Goal: Task Accomplishment & Management: Use online tool/utility

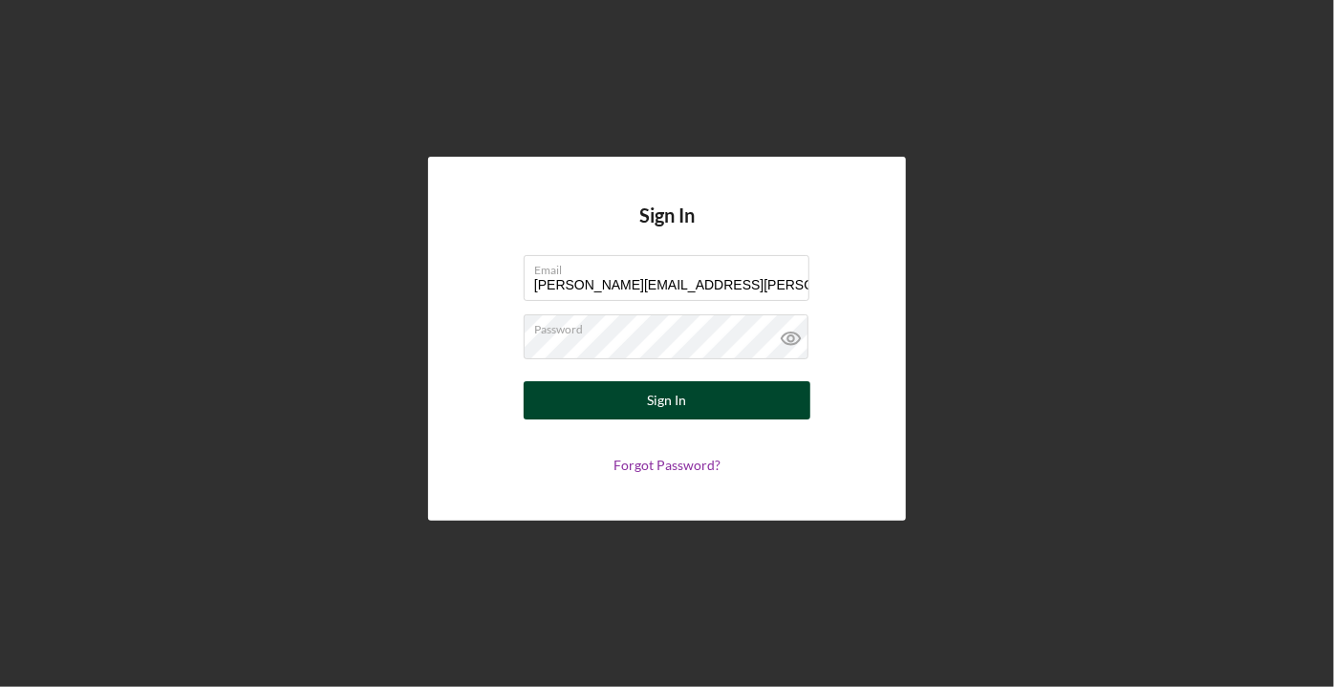
click at [646, 402] on button "Sign In" at bounding box center [667, 400] width 287 height 38
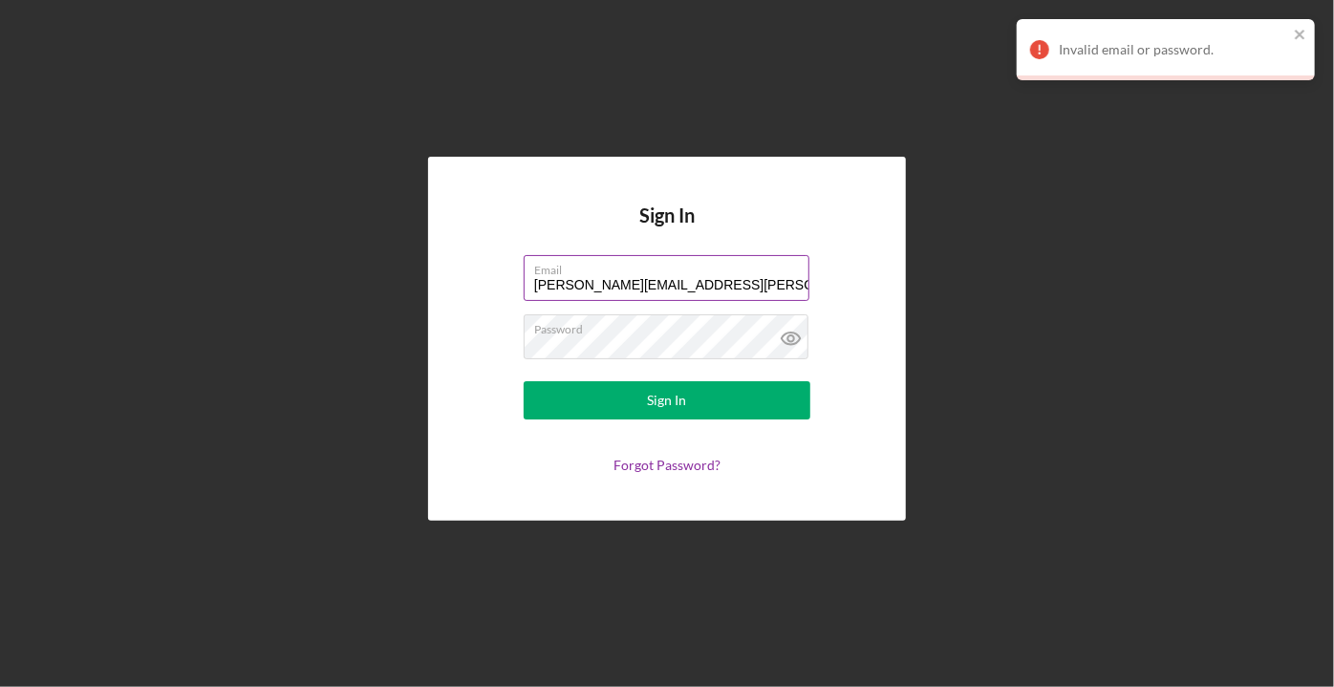
click at [659, 291] on input "[PERSON_NAME][EMAIL_ADDRESS][PERSON_NAME][DOMAIN_NAME]" at bounding box center [667, 278] width 286 height 46
type input "[PERSON_NAME][EMAIL_ADDRESS][PERSON_NAME][DOMAIN_NAME]"
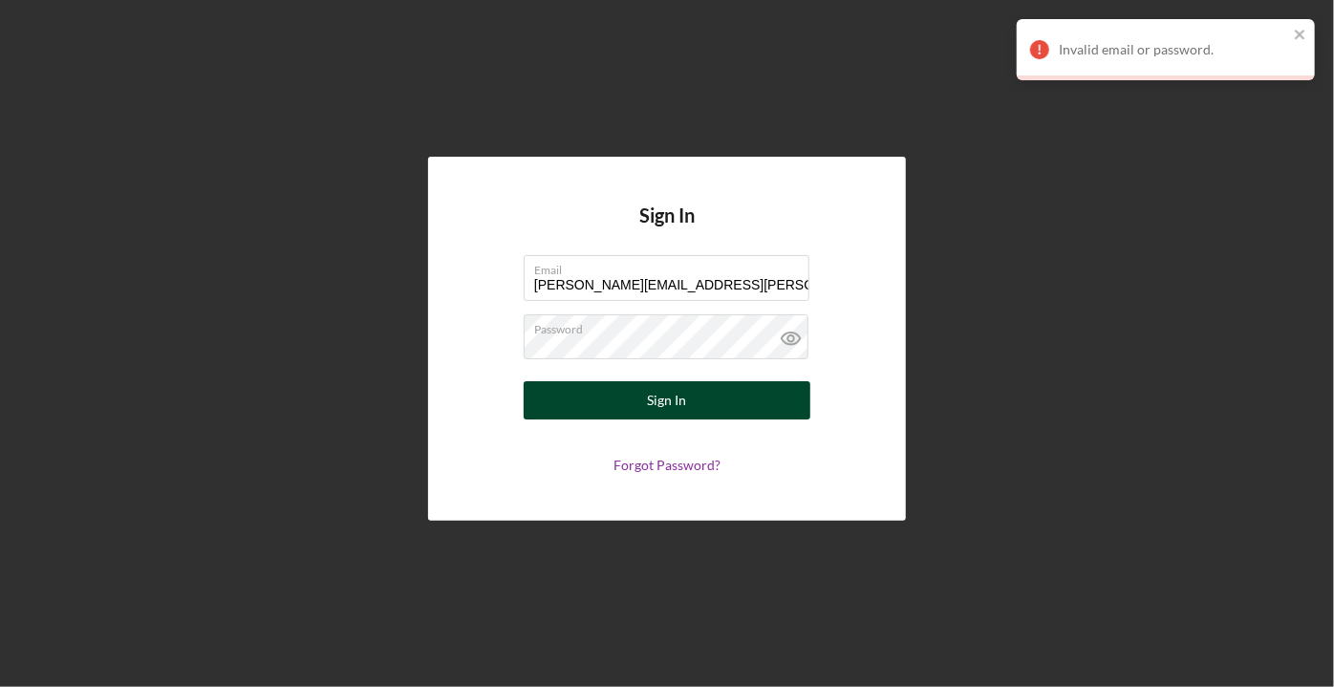
click at [681, 399] on div "Sign In" at bounding box center [667, 400] width 39 height 38
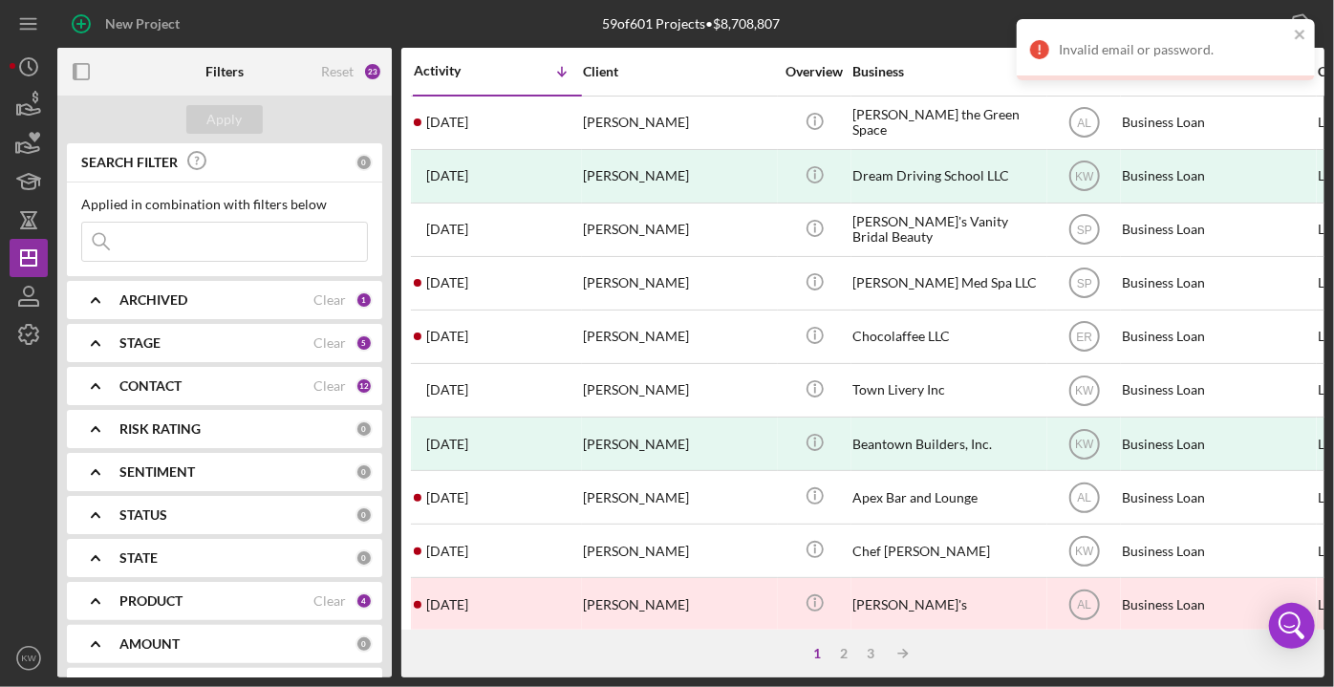
drag, startPoint x: 173, startPoint y: 241, endPoint x: 190, endPoint y: 251, distance: 20.2
click at [185, 248] on input at bounding box center [224, 242] width 285 height 38
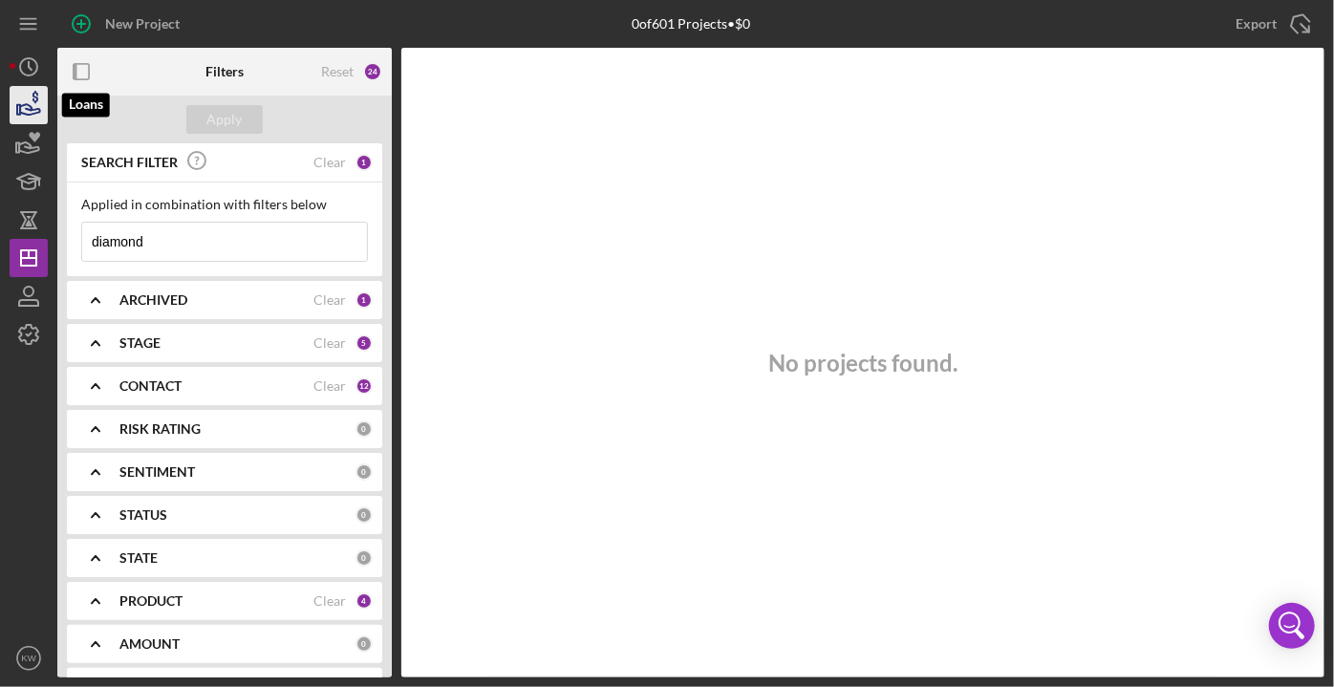
type input "diamond"
click at [31, 103] on icon "button" at bounding box center [29, 105] width 48 height 48
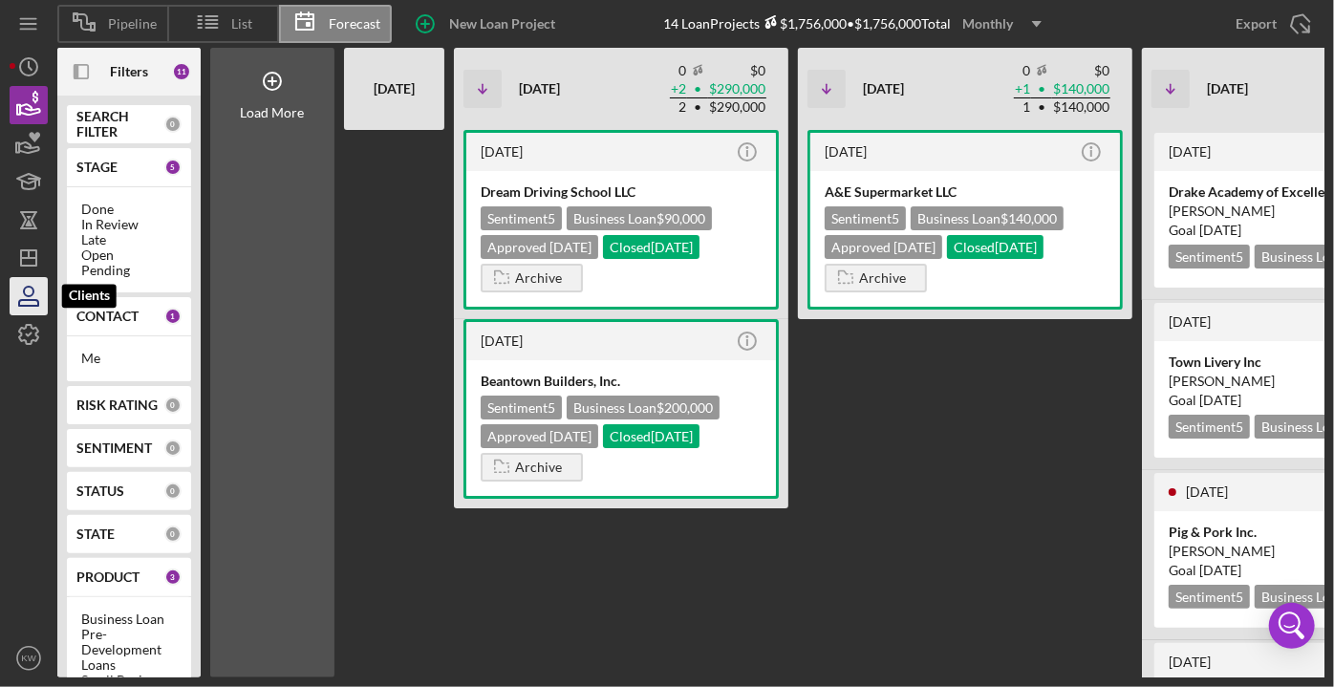
click at [23, 300] on icon "button" at bounding box center [28, 303] width 19 height 6
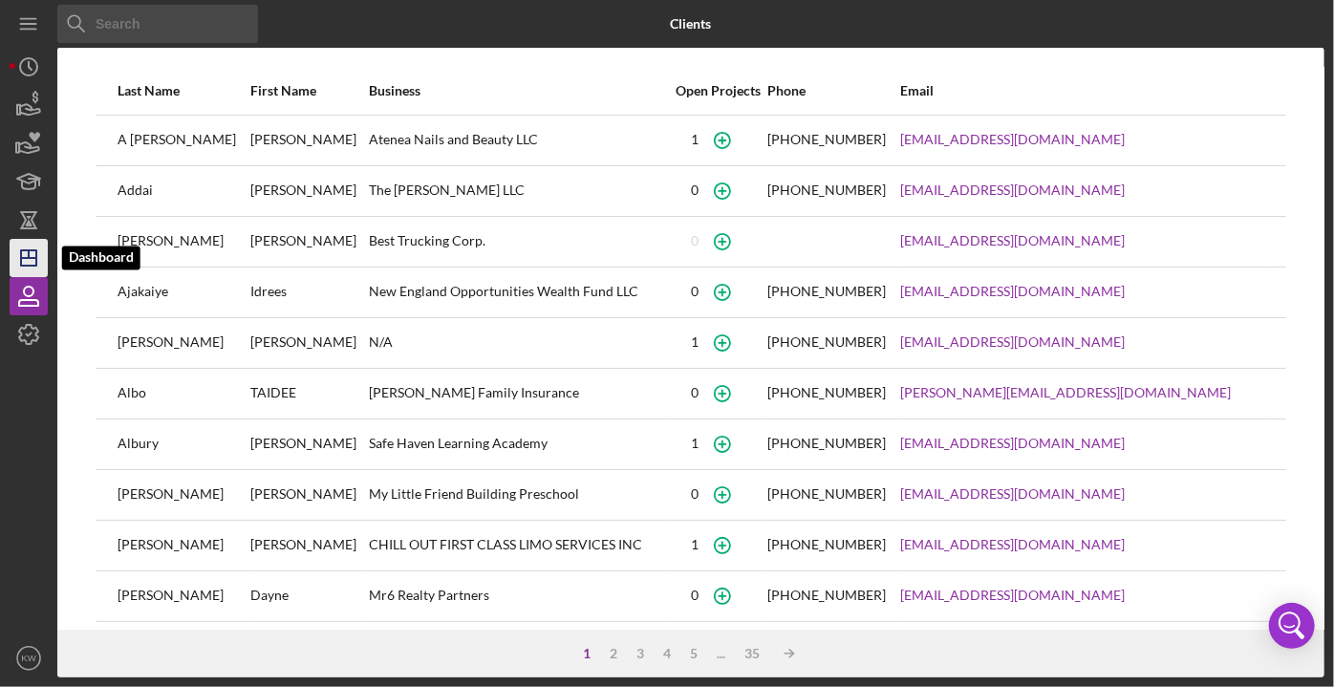
click at [35, 256] on polygon "button" at bounding box center [28, 257] width 15 height 15
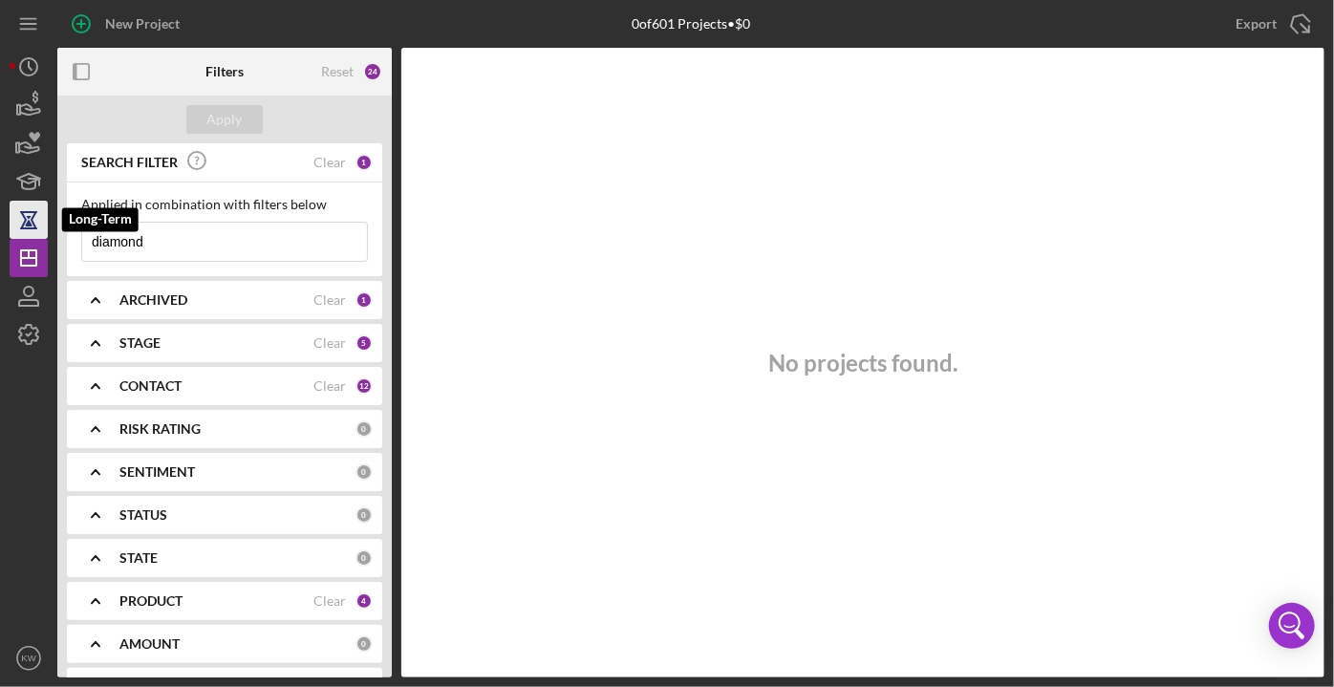
click at [35, 220] on icon "button" at bounding box center [29, 220] width 48 height 48
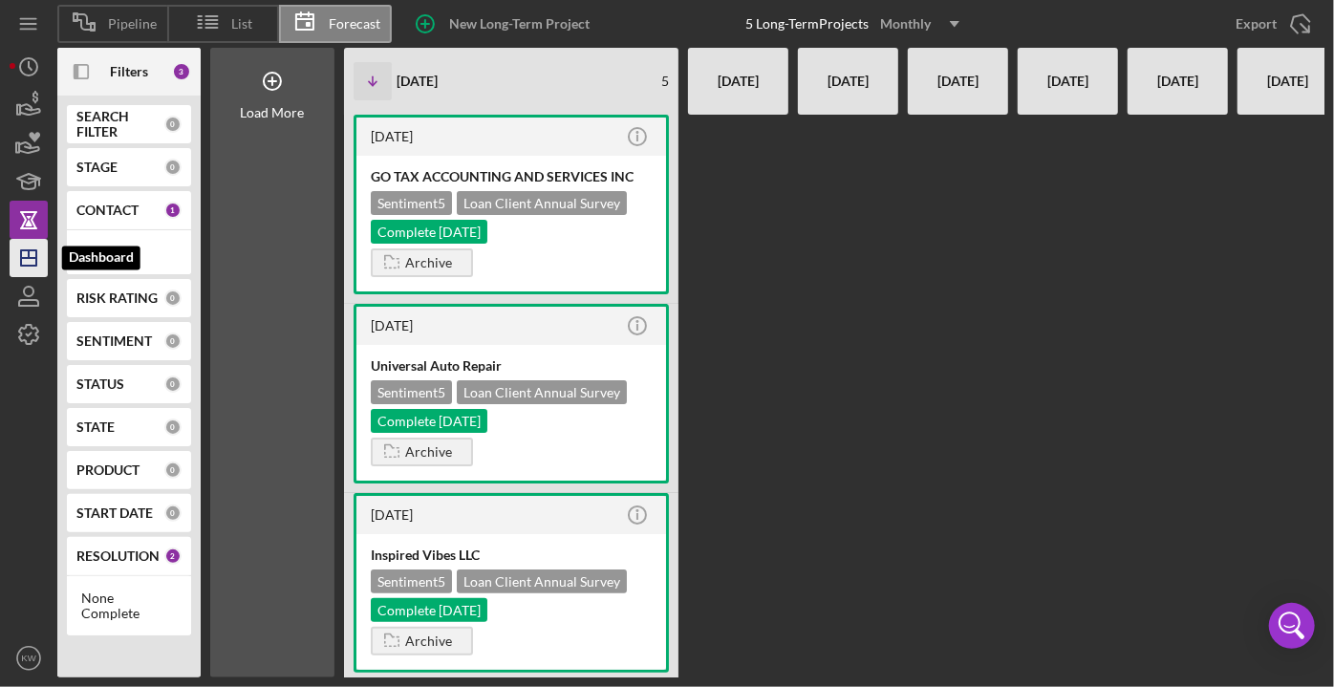
click at [35, 258] on line "button" at bounding box center [28, 258] width 15 height 0
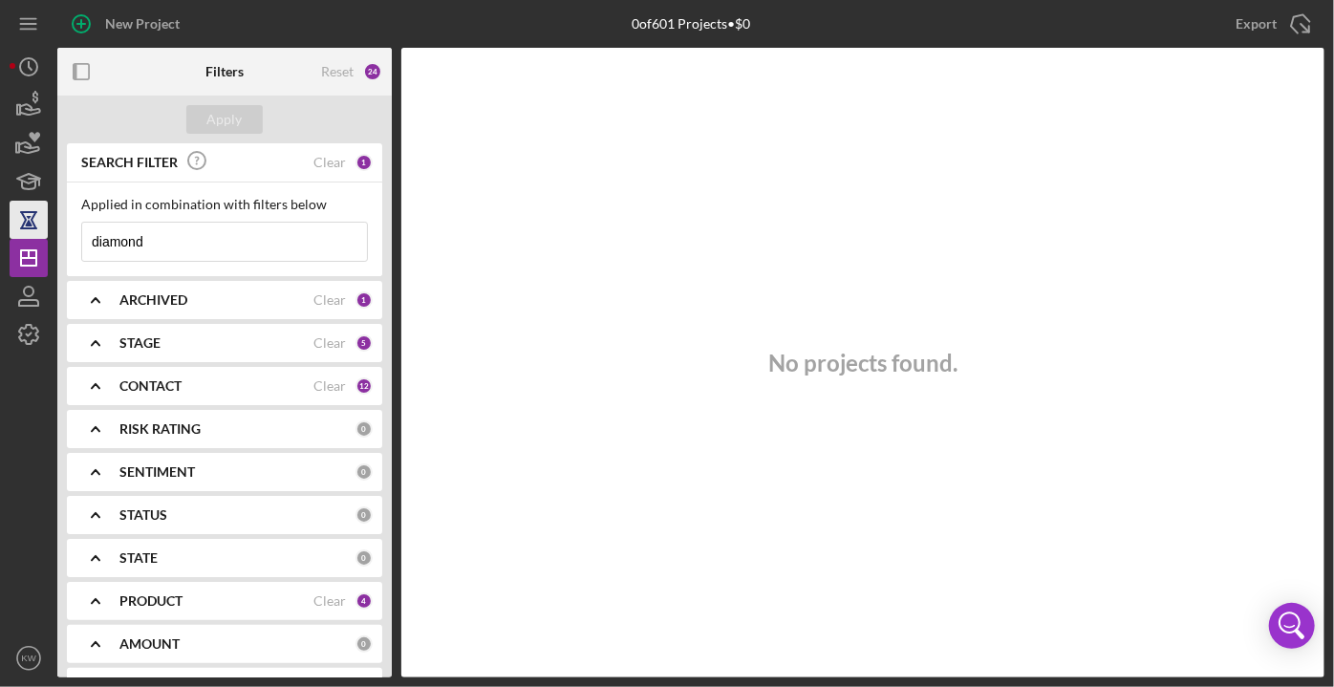
drag, startPoint x: 184, startPoint y: 231, endPoint x: 43, endPoint y: 233, distance: 141.5
click at [43, 233] on div "New Project 0 of 601 Projects • $0 diamond Export Icon/Export Filters Reset 24 …" at bounding box center [667, 339] width 1315 height 678
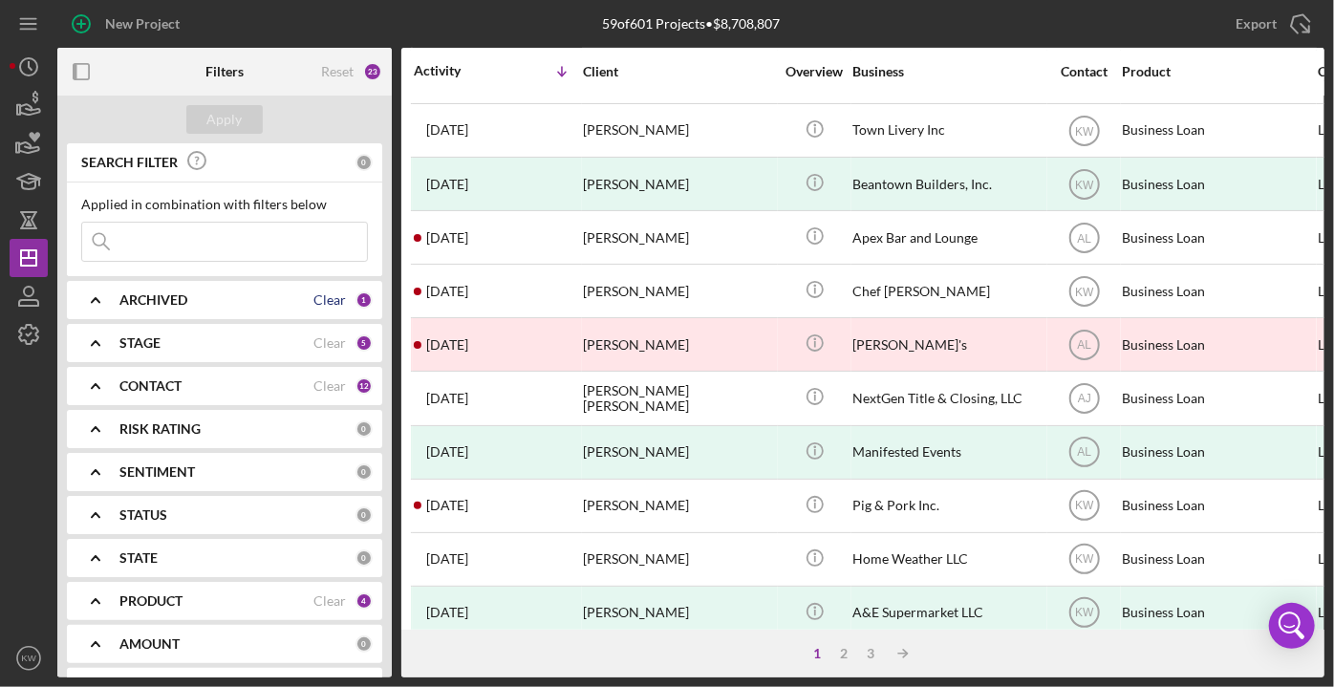
scroll to position [347, 0]
